Goal: Task Accomplishment & Management: Complete application form

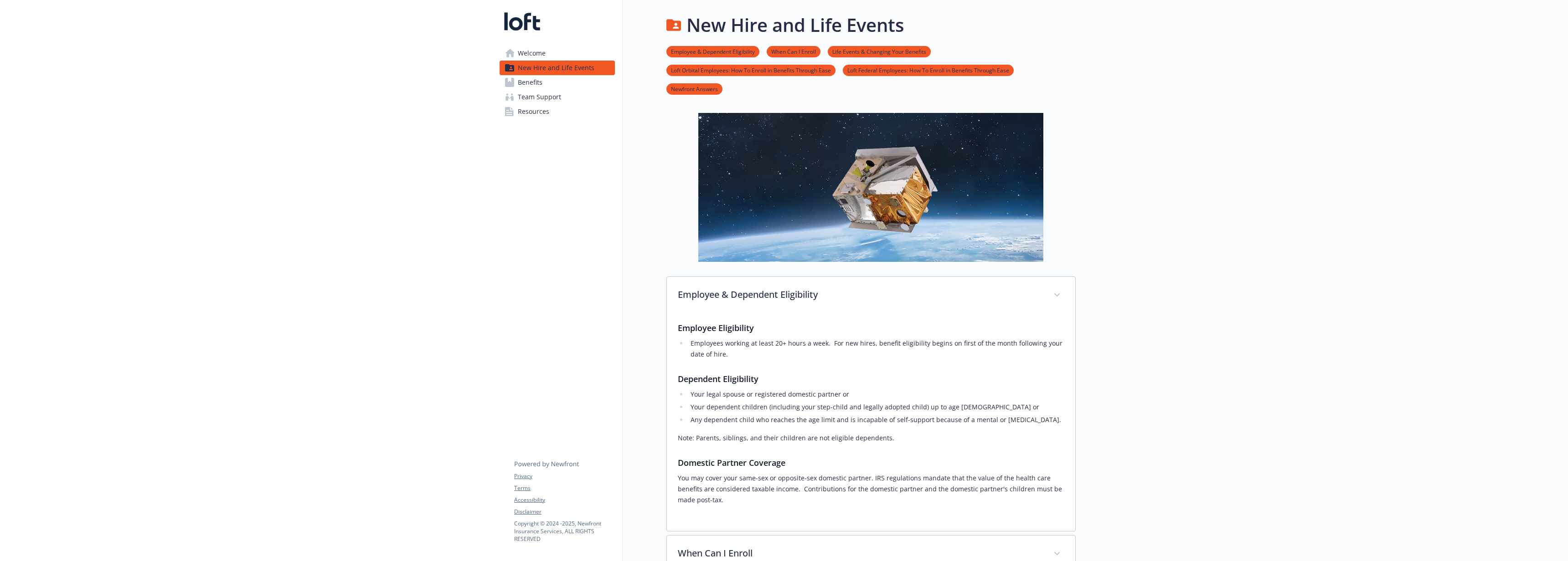
scroll to position [168, 0]
